Goal: Task Accomplishment & Management: Use online tool/utility

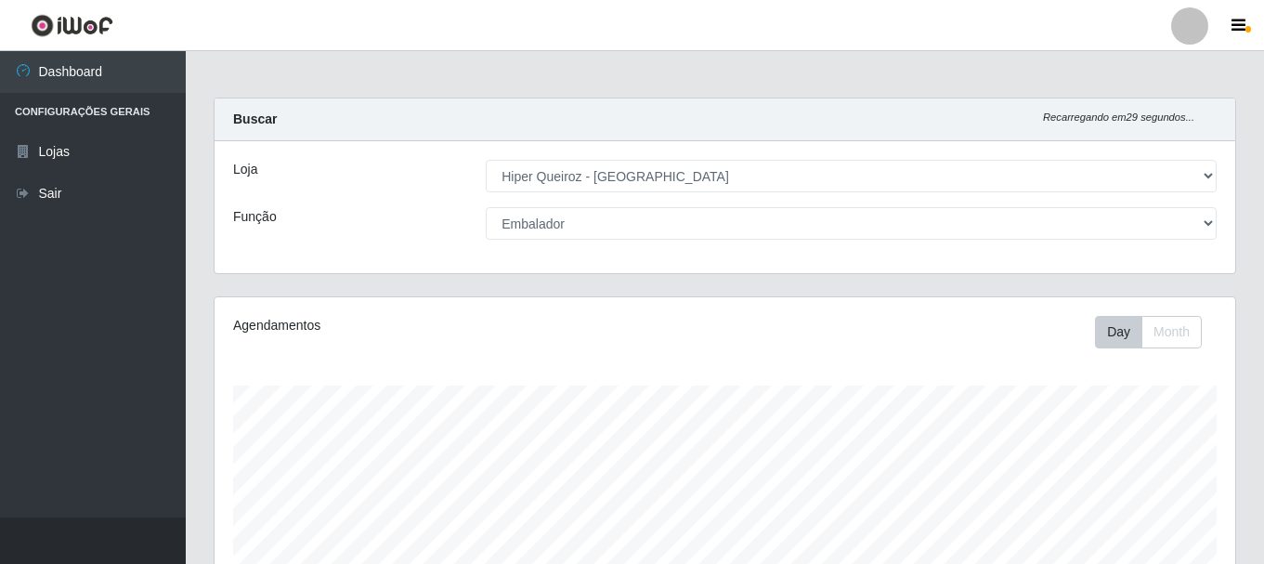
select select "513"
select select "1"
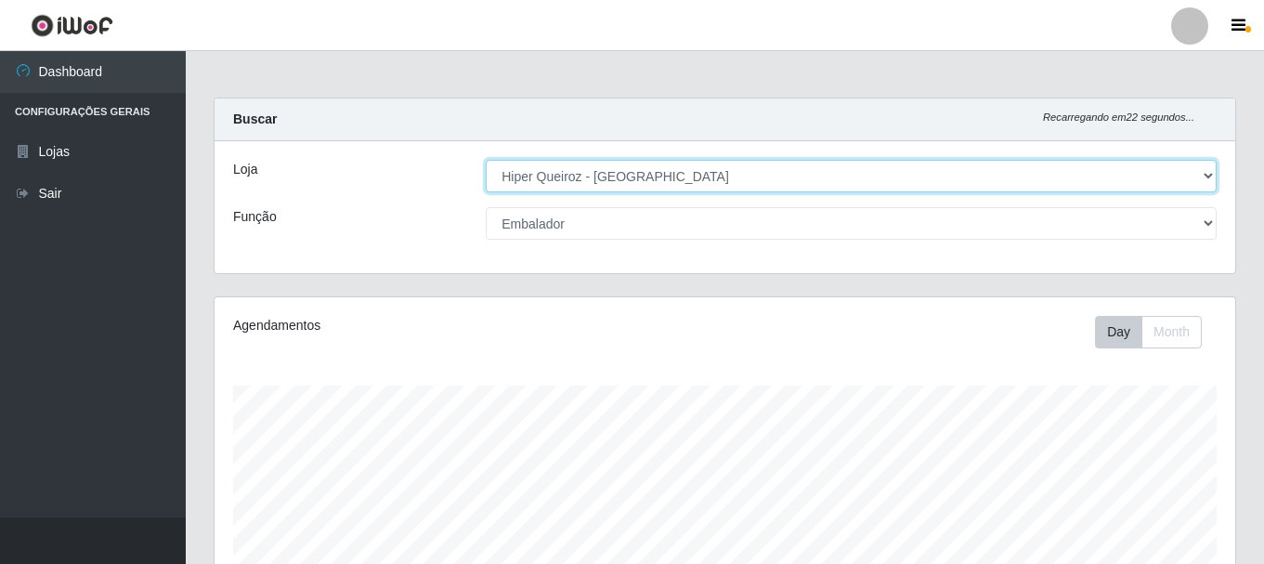
click at [1203, 176] on select "[Selecione...] Hiper Queiroz - [GEOGRAPHIC_DATA]" at bounding box center [851, 176] width 731 height 33
click at [486, 160] on select "[Selecione...] Hiper Queiroz - [GEOGRAPHIC_DATA]" at bounding box center [851, 176] width 731 height 33
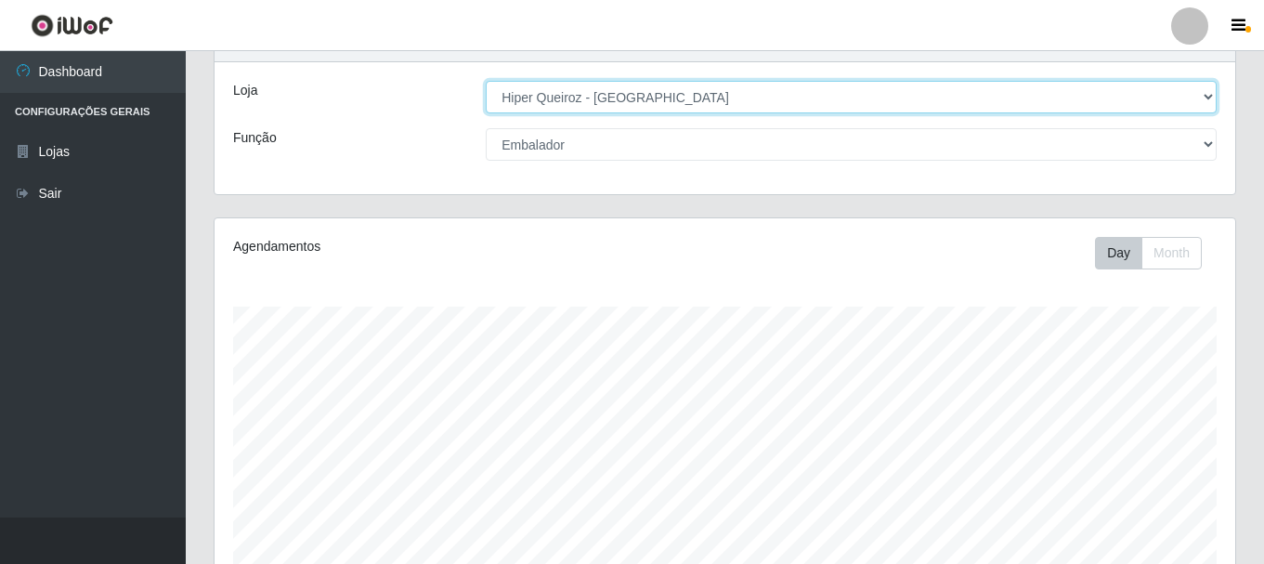
scroll to position [0, 0]
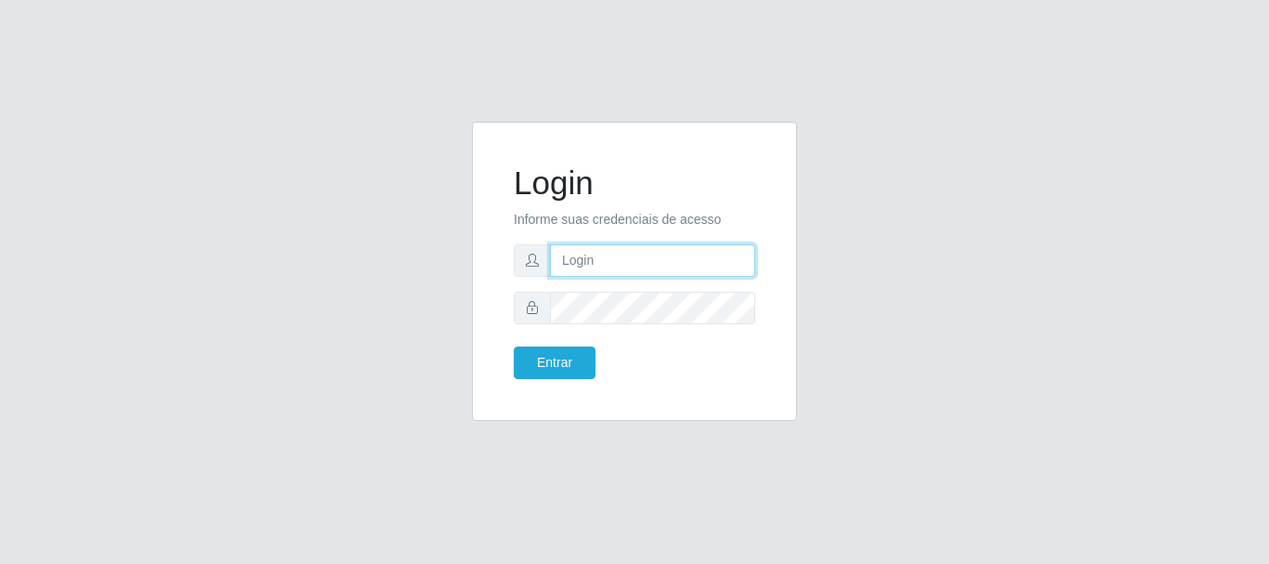
click at [580, 265] on input "text" at bounding box center [652, 260] width 205 height 33
type input "[EMAIL_ADDRESS][DOMAIN_NAME]"
click at [610, 326] on form "Login Informe suas credenciais de acesso [EMAIL_ADDRESS][DOMAIN_NAME] Entrar" at bounding box center [635, 271] width 242 height 216
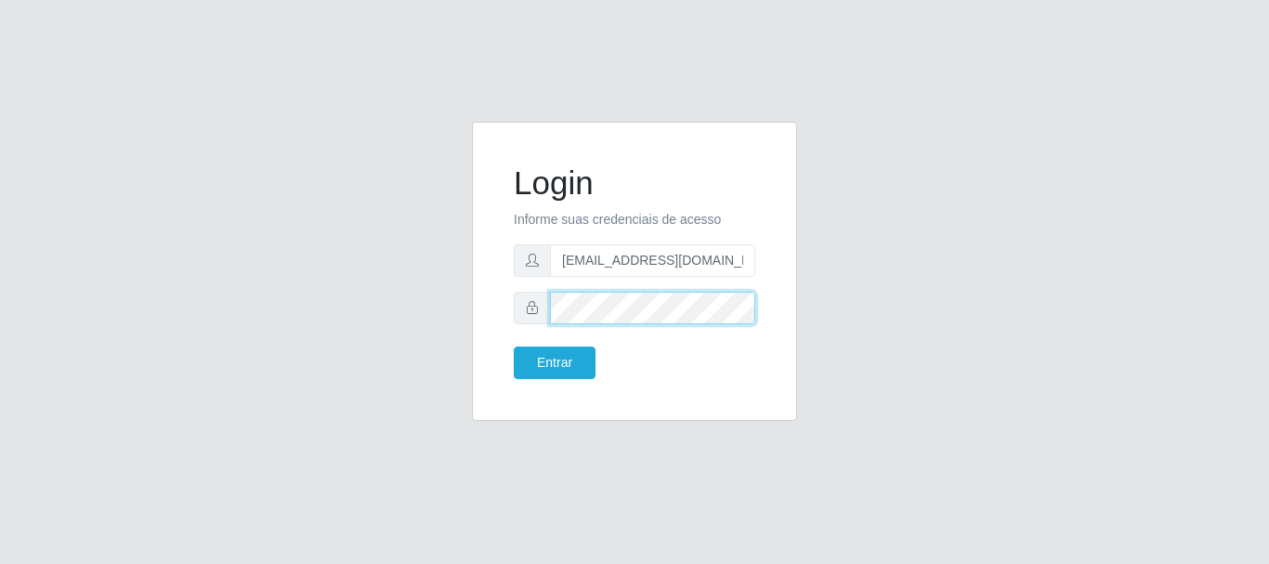
click at [514, 346] on button "Entrar" at bounding box center [555, 362] width 82 height 33
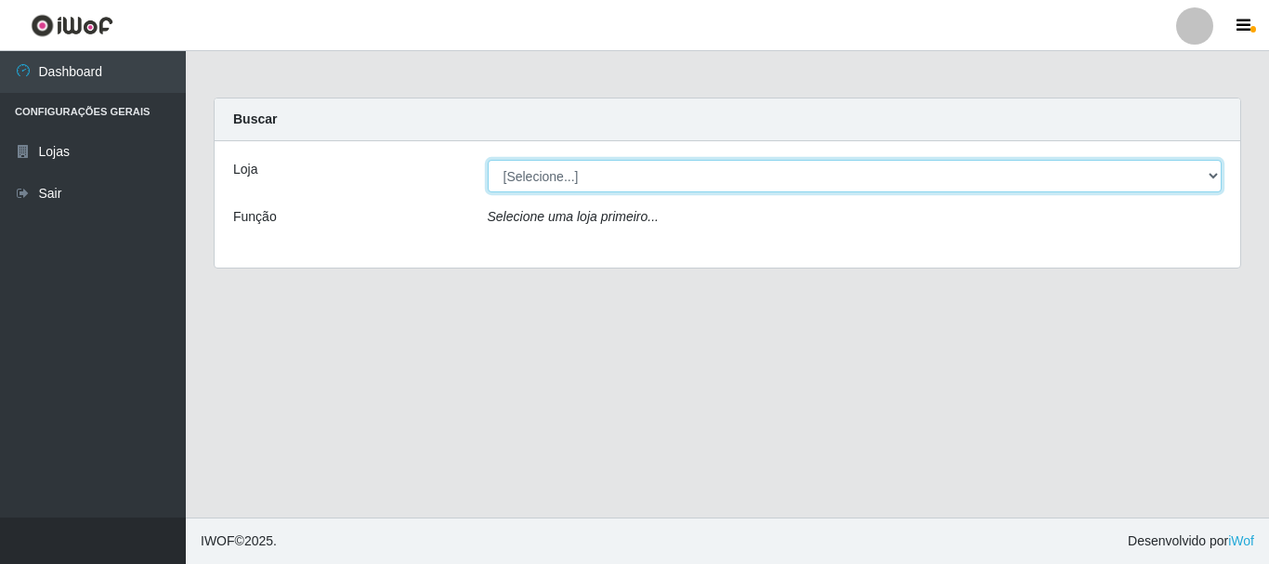
click at [1220, 183] on select "[Selecione...] Hiper Queiroz - [GEOGRAPHIC_DATA]" at bounding box center [855, 176] width 735 height 33
select select "513"
click at [488, 160] on select "[Selecione...] Hiper Queiroz - [GEOGRAPHIC_DATA]" at bounding box center [855, 176] width 735 height 33
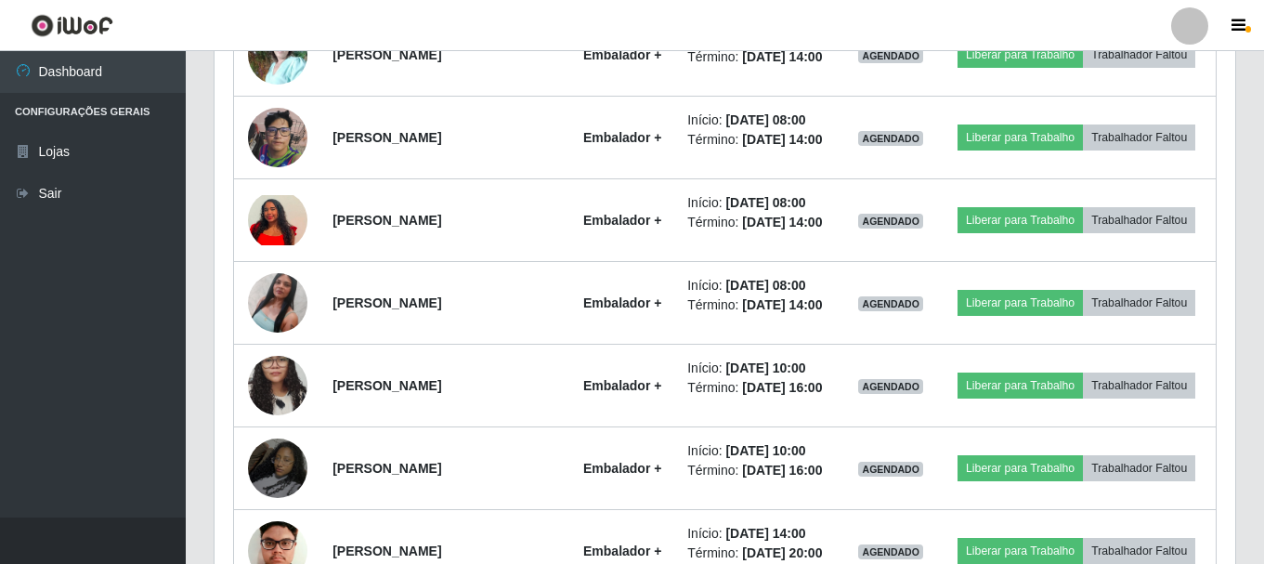
scroll to position [711, 0]
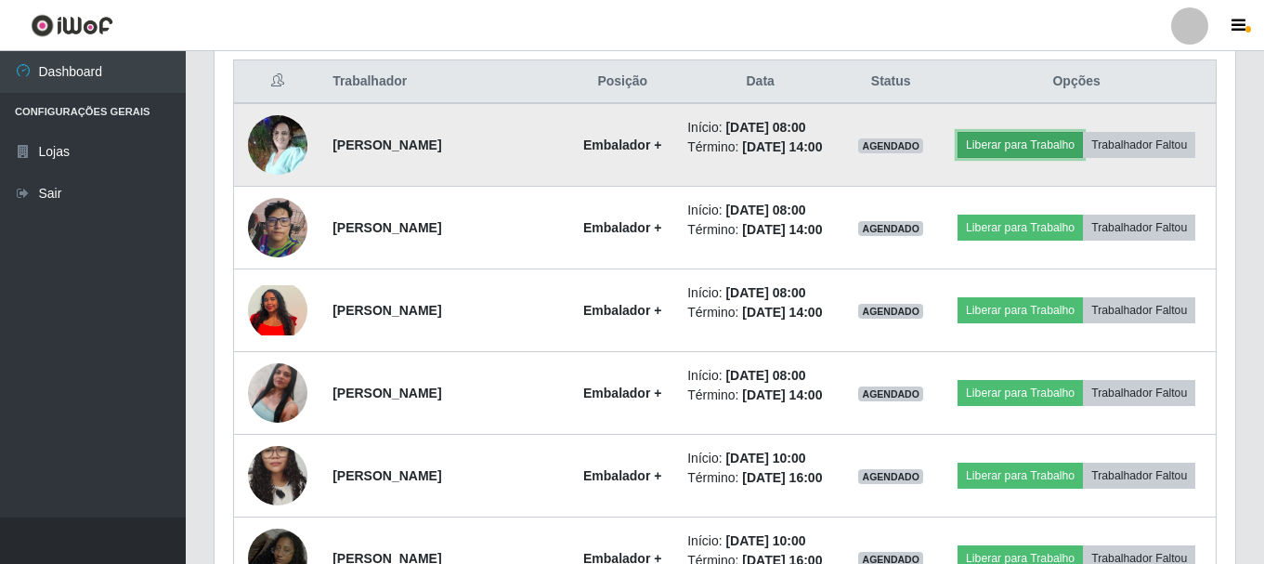
click at [1032, 144] on button "Liberar para Trabalho" at bounding box center [1020, 145] width 125 height 26
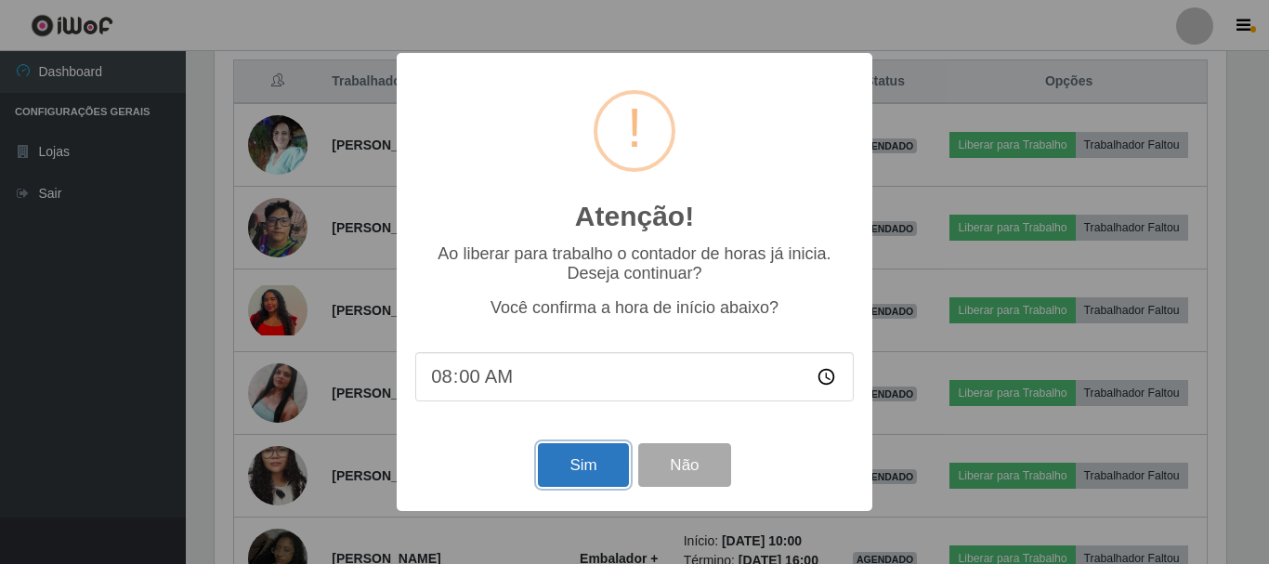
click at [580, 466] on button "Sim" at bounding box center [583, 465] width 90 height 44
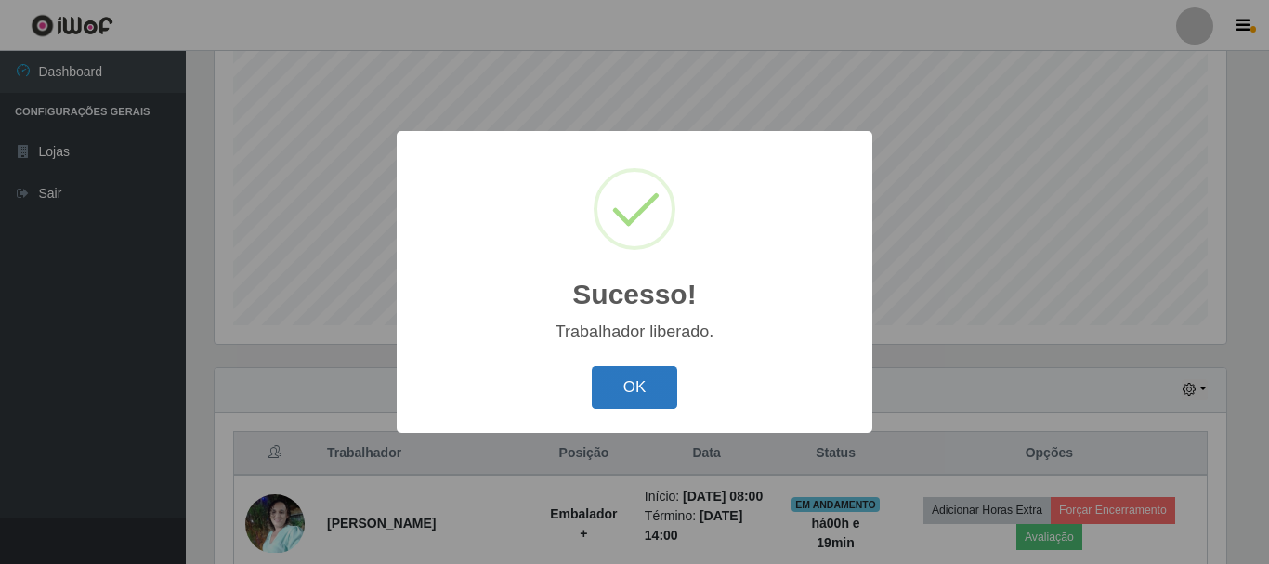
click at [642, 388] on button "OK" at bounding box center [635, 388] width 86 height 44
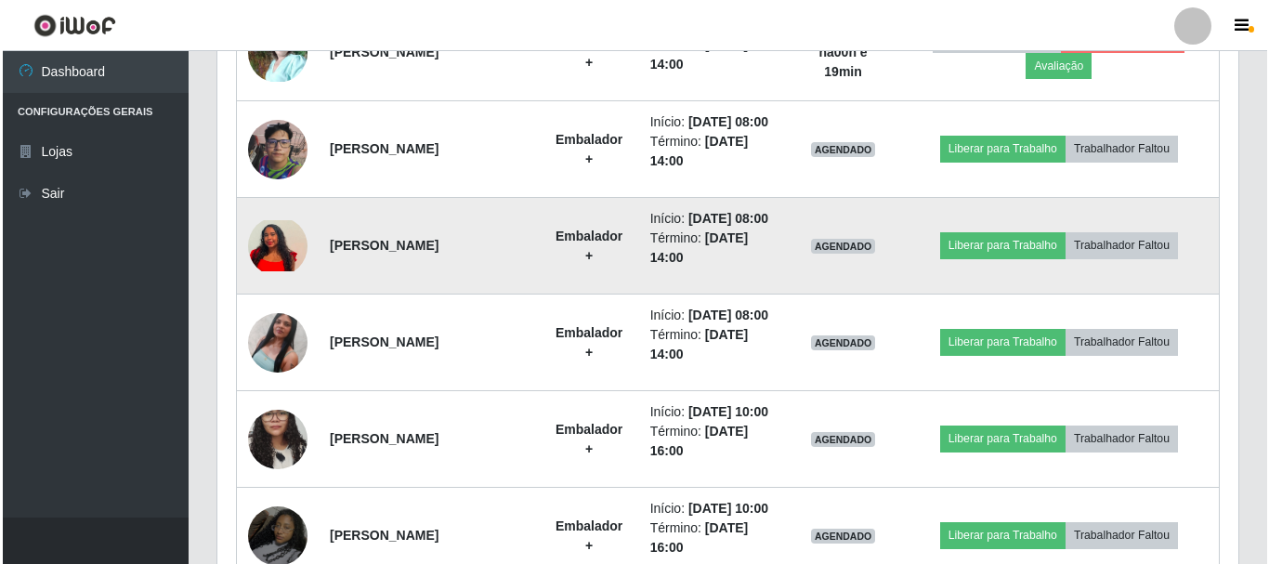
scroll to position [804, 0]
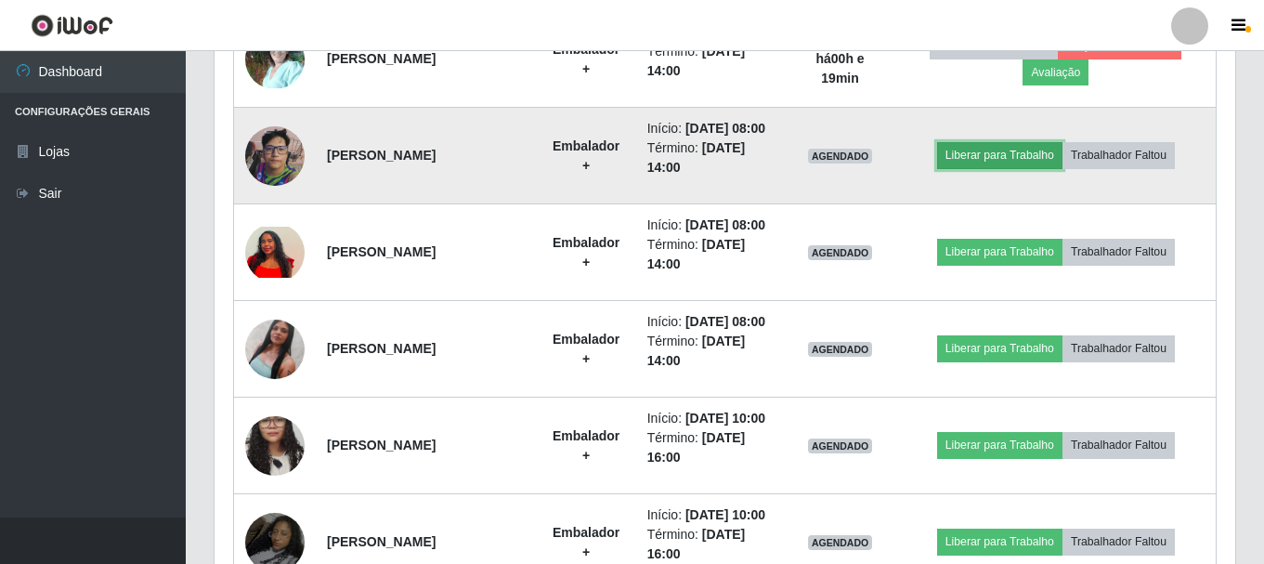
click at [996, 168] on button "Liberar para Trabalho" at bounding box center [999, 155] width 125 height 26
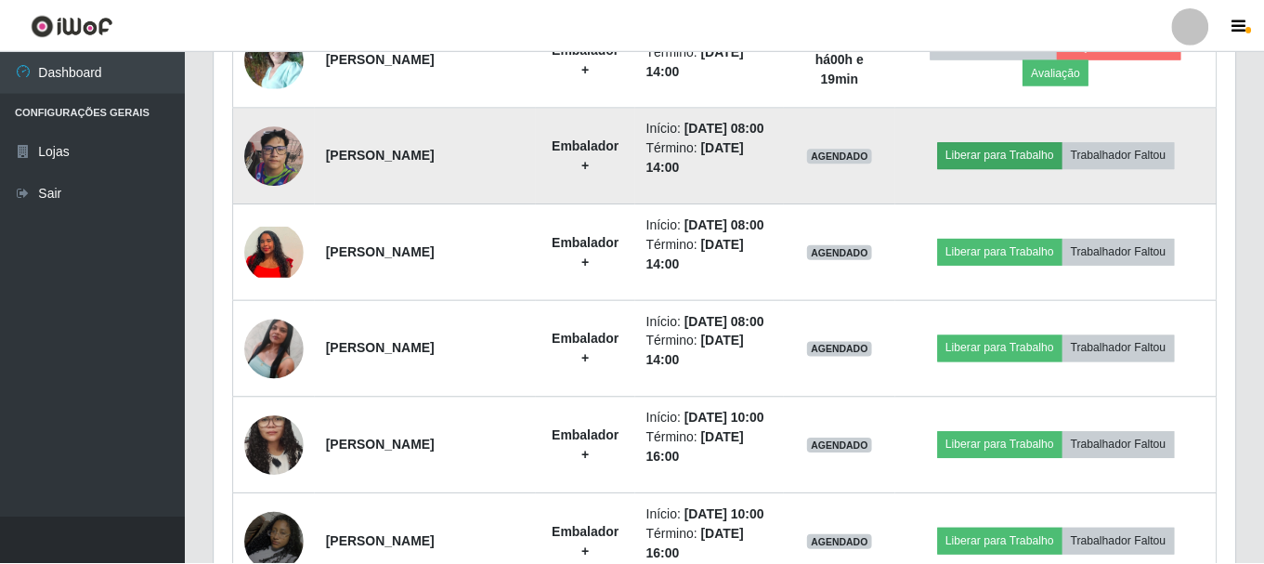
scroll to position [385, 1012]
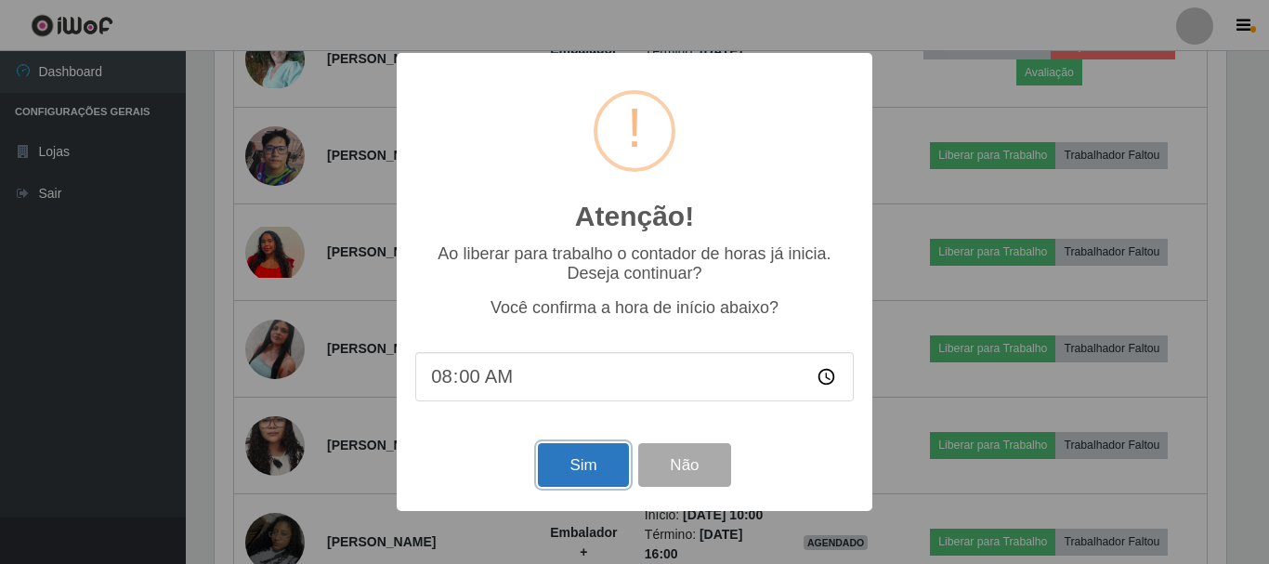
click at [599, 464] on button "Sim" at bounding box center [583, 465] width 90 height 44
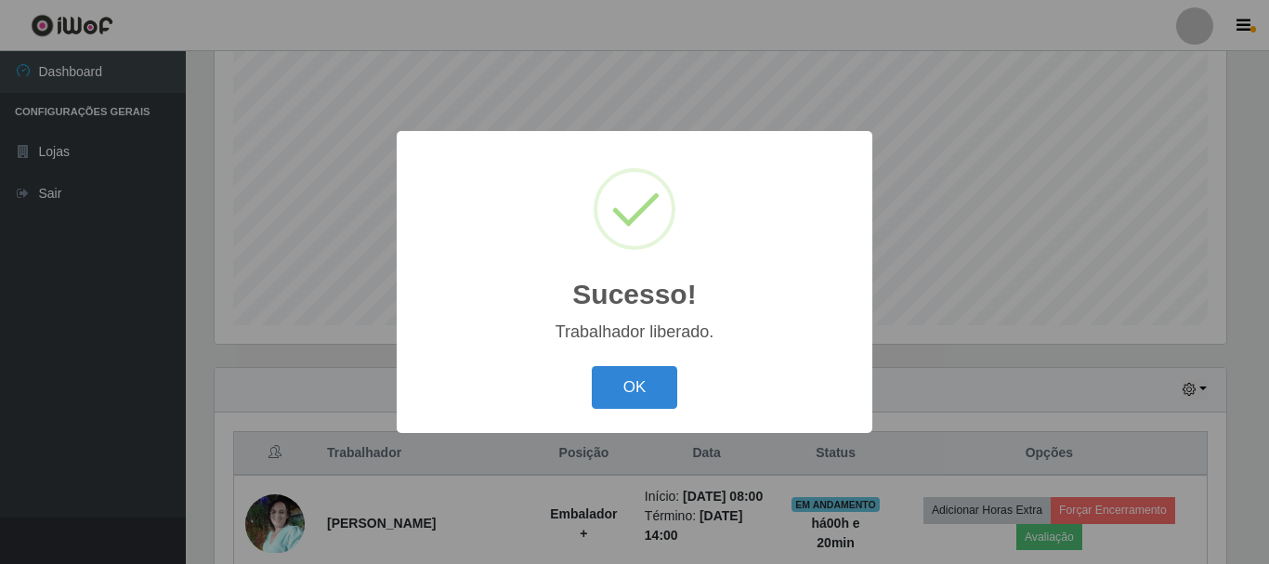
click at [655, 399] on button "OK" at bounding box center [635, 388] width 86 height 44
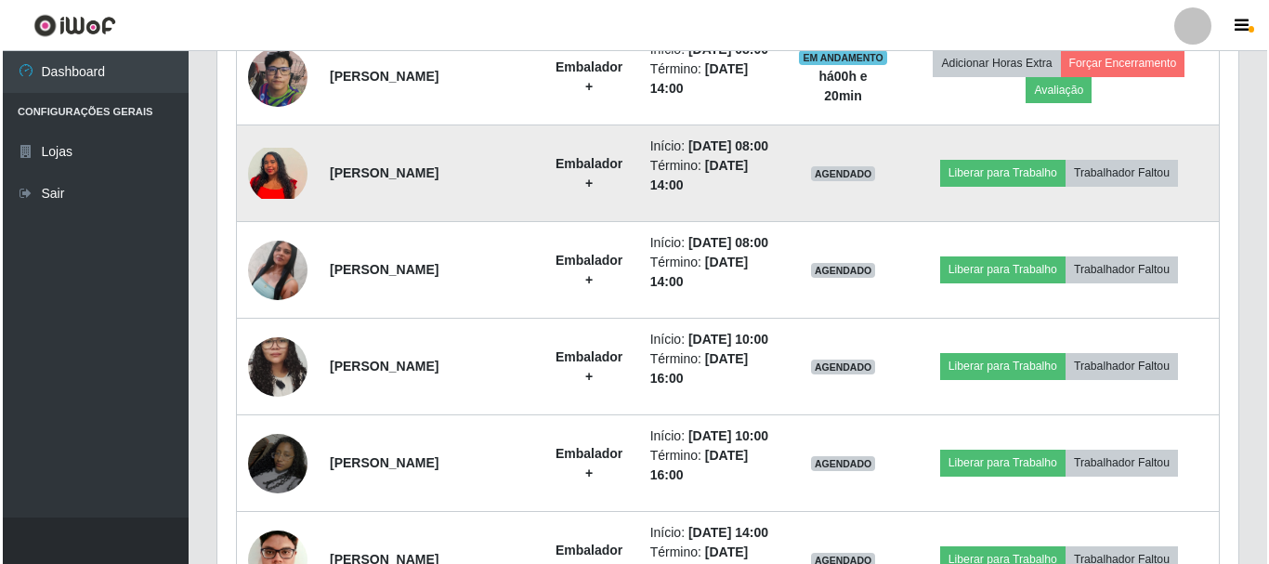
scroll to position [989, 0]
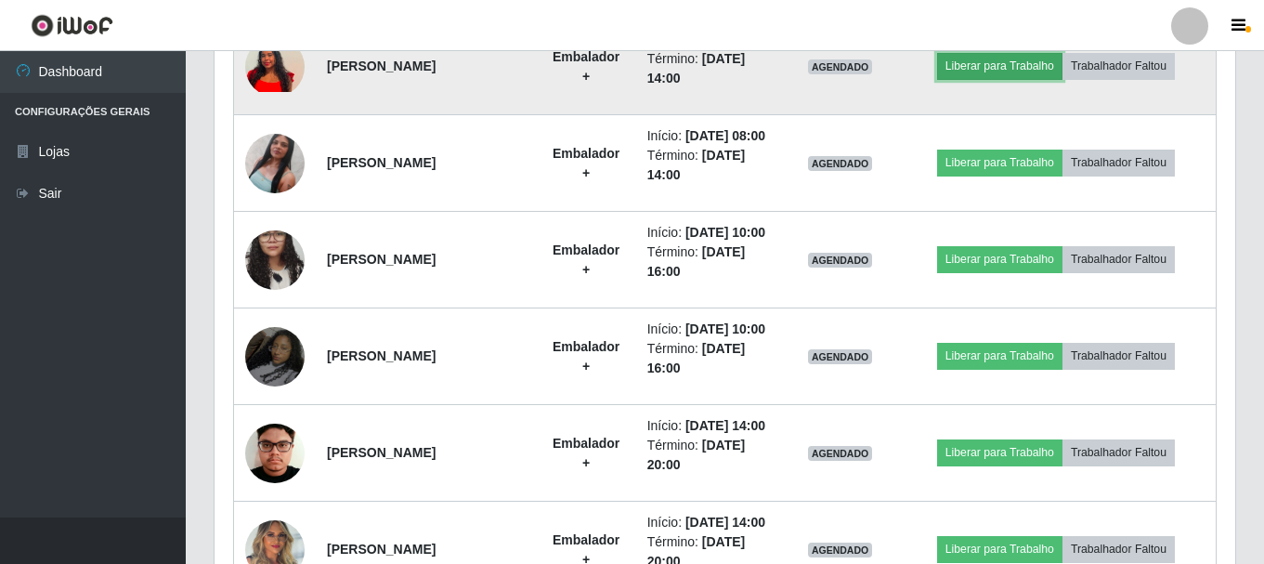
click at [986, 79] on button "Liberar para Trabalho" at bounding box center [999, 66] width 125 height 26
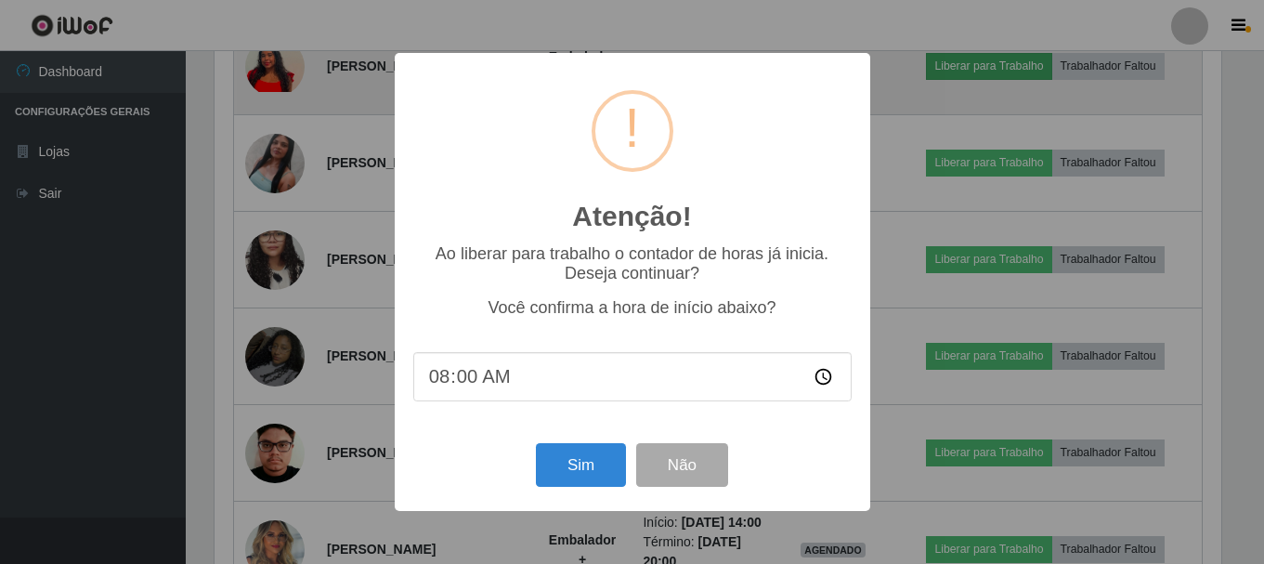
scroll to position [385, 1012]
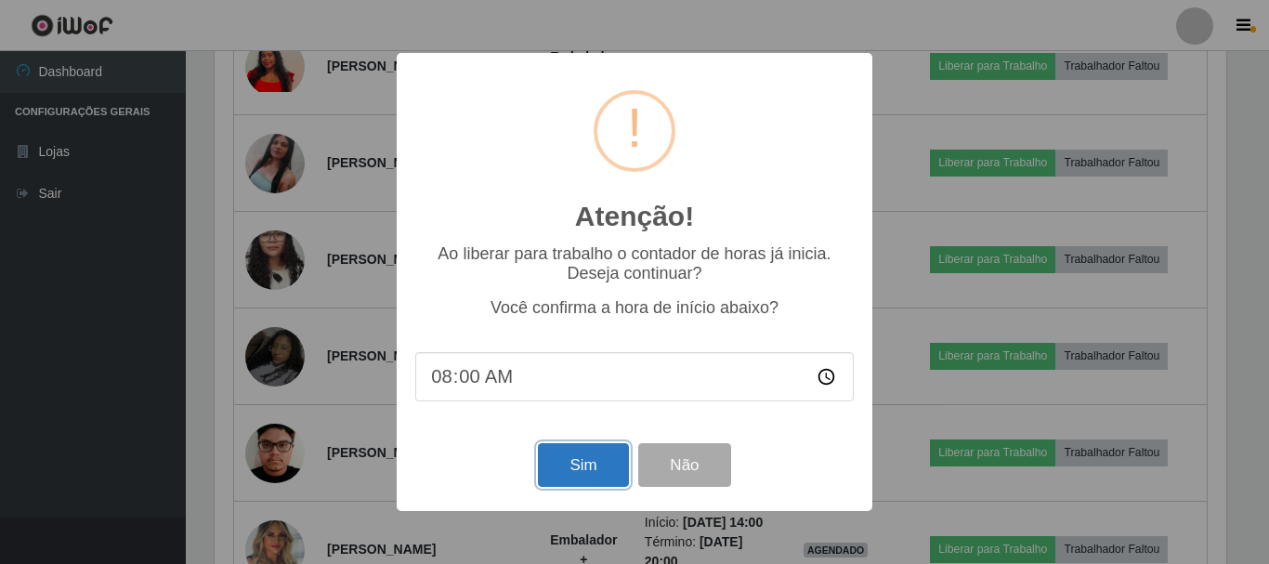
click at [608, 468] on button "Sim" at bounding box center [583, 465] width 90 height 44
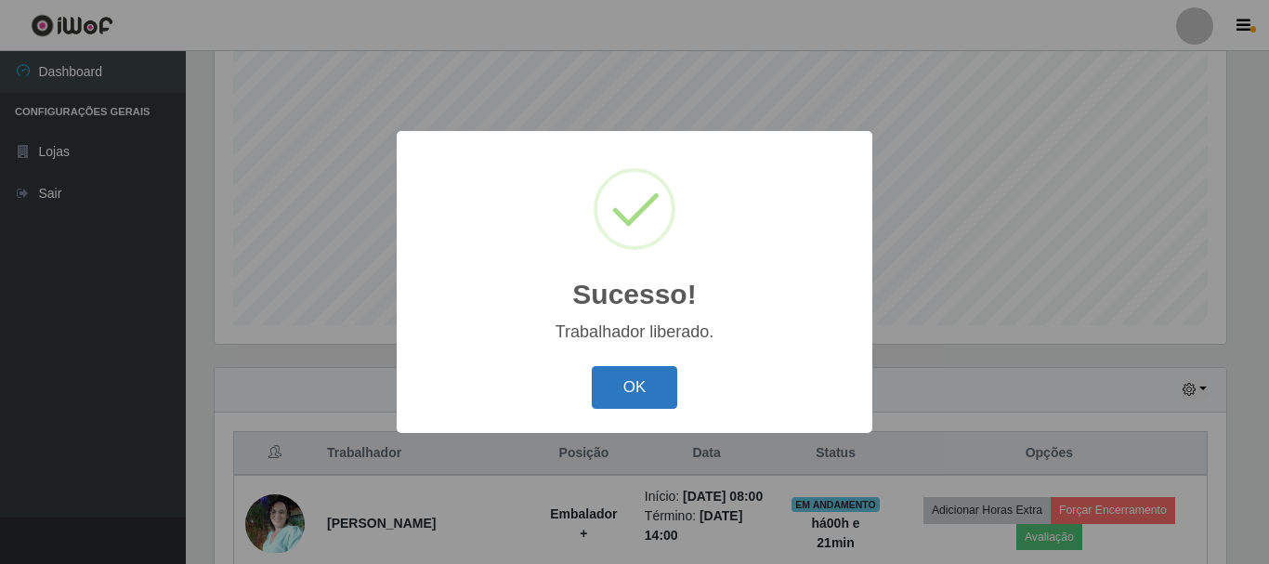
click at [626, 372] on button "OK" at bounding box center [635, 388] width 86 height 44
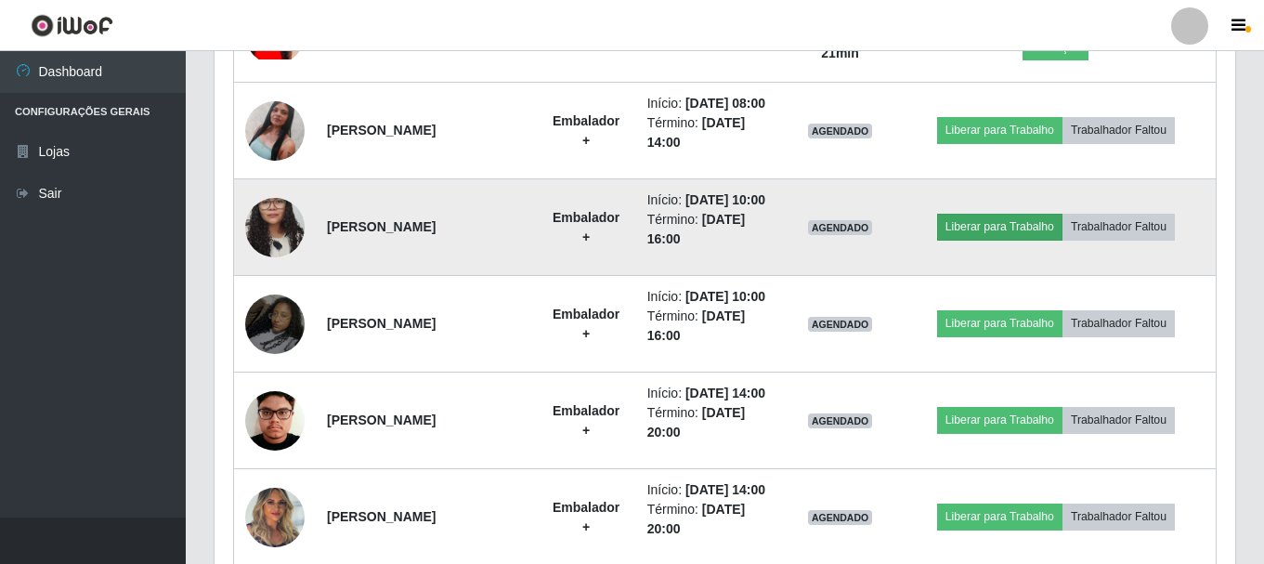
scroll to position [989, 0]
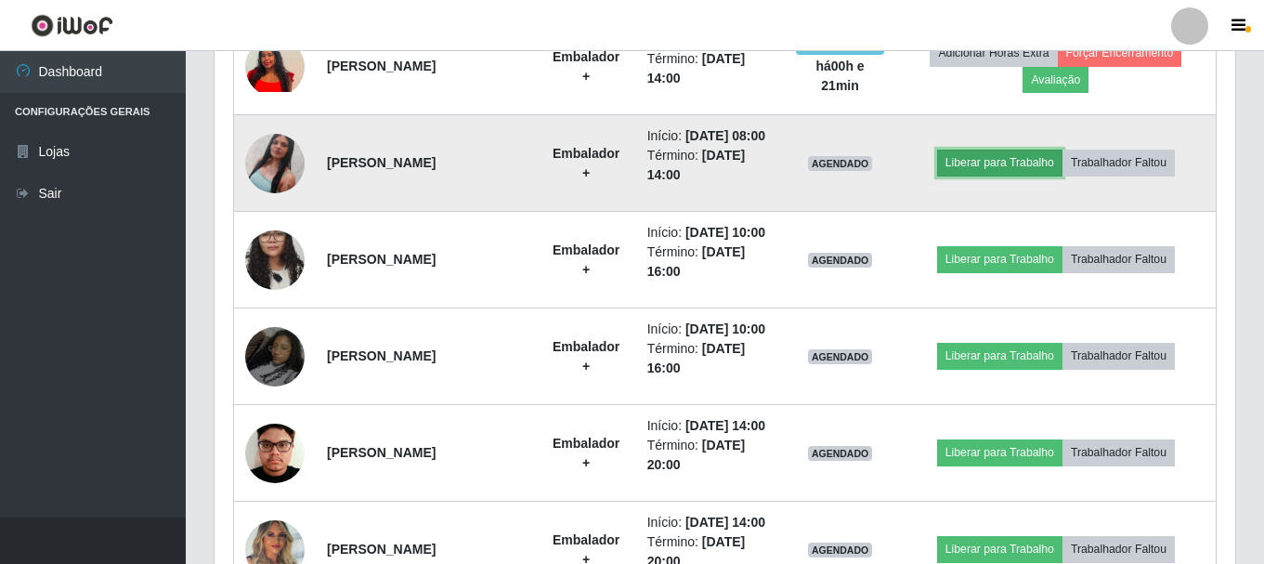
click at [1024, 176] on button "Liberar para Trabalho" at bounding box center [999, 163] width 125 height 26
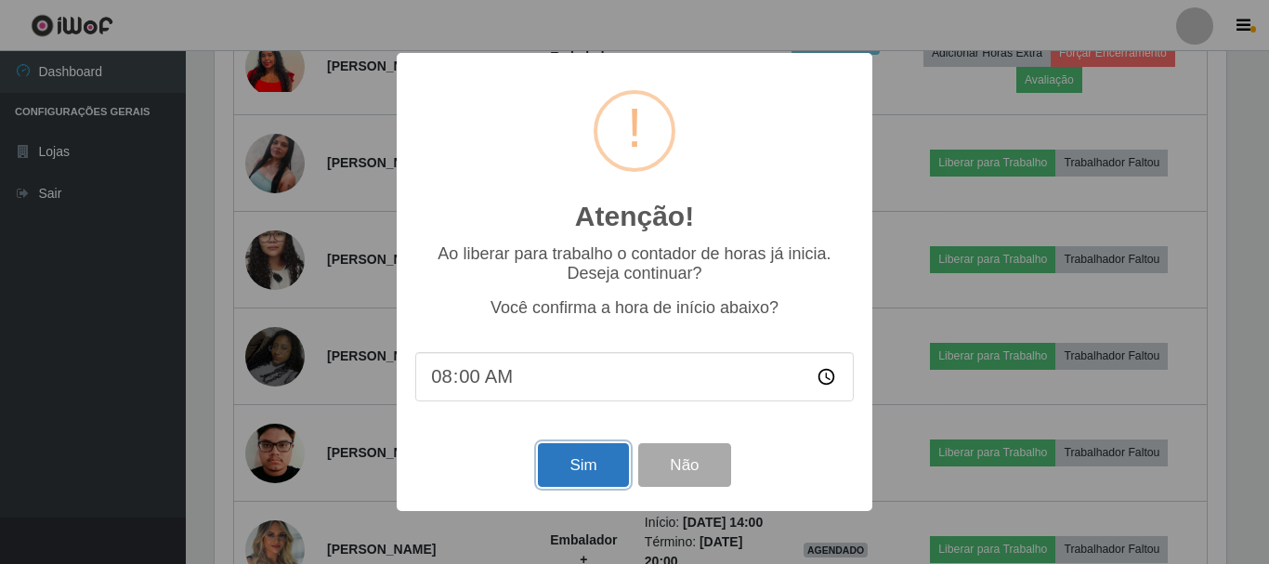
click at [596, 468] on button "Sim" at bounding box center [583, 465] width 90 height 44
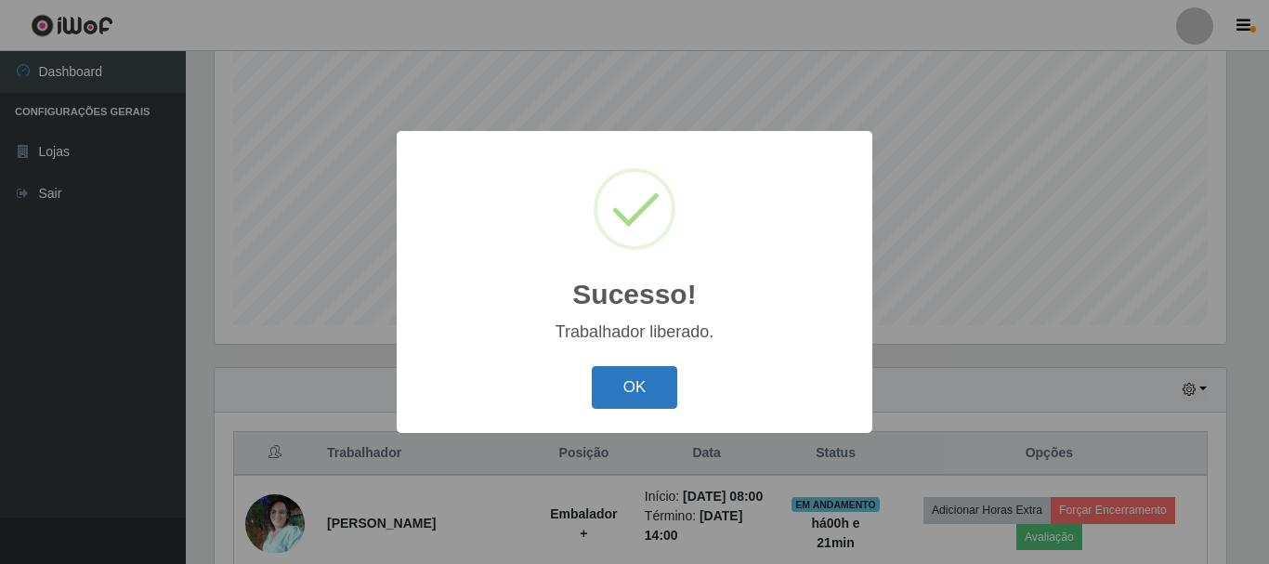
click at [629, 381] on button "OK" at bounding box center [635, 388] width 86 height 44
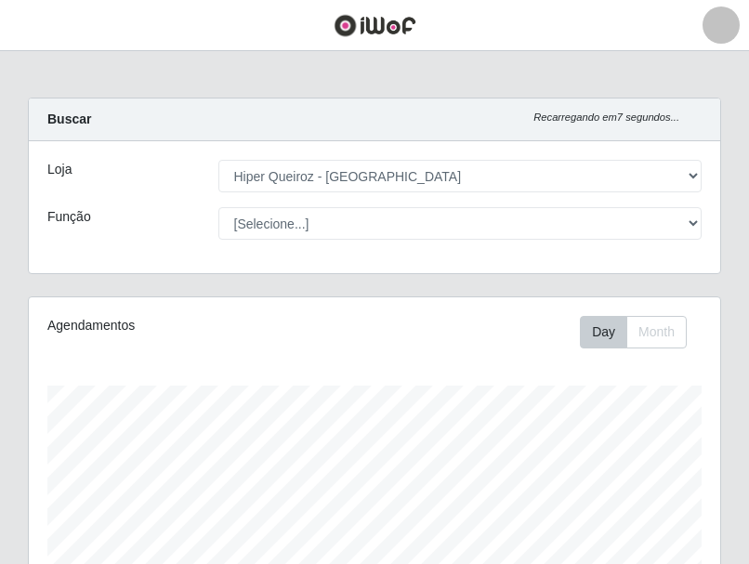
scroll to position [385, 691]
